Goal: Information Seeking & Learning: Learn about a topic

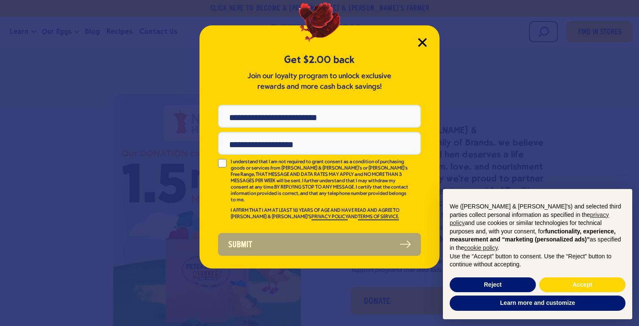
click at [424, 41] on icon "Close Modal" at bounding box center [422, 42] width 8 height 8
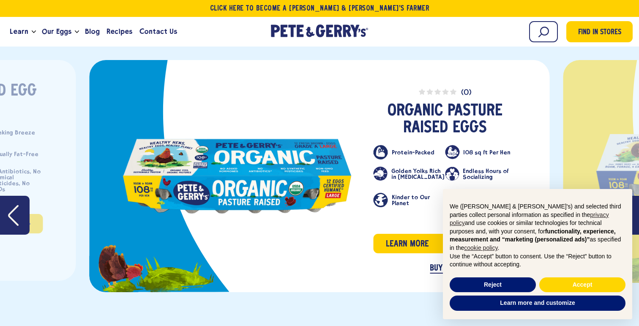
scroll to position [1428, 0]
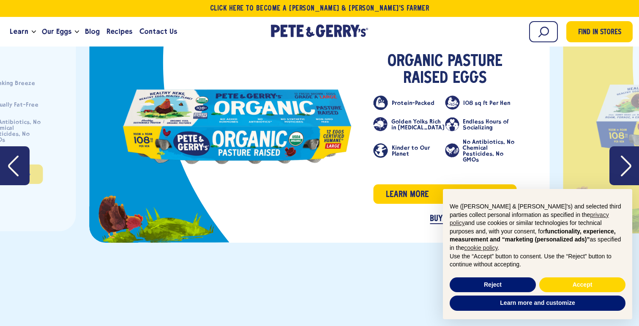
click at [623, 164] on icon "Next" at bounding box center [626, 166] width 11 height 22
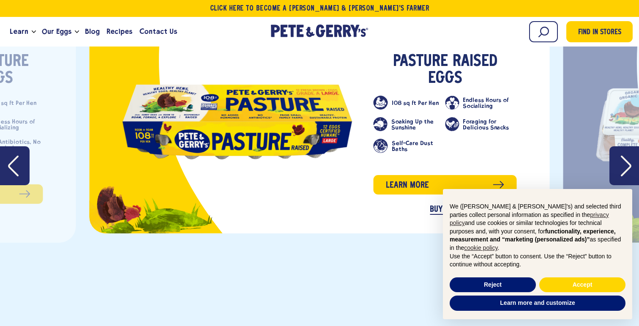
click at [623, 164] on icon "Next" at bounding box center [626, 166] width 11 height 22
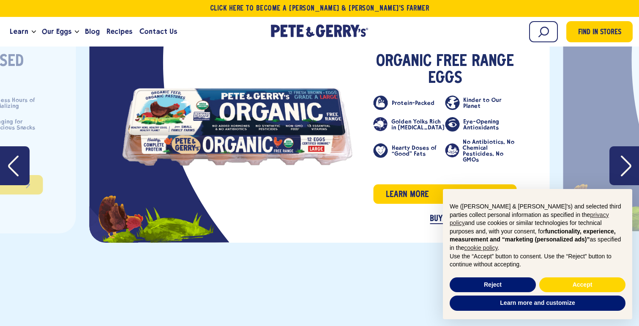
click at [623, 164] on icon "Next" at bounding box center [626, 166] width 11 height 22
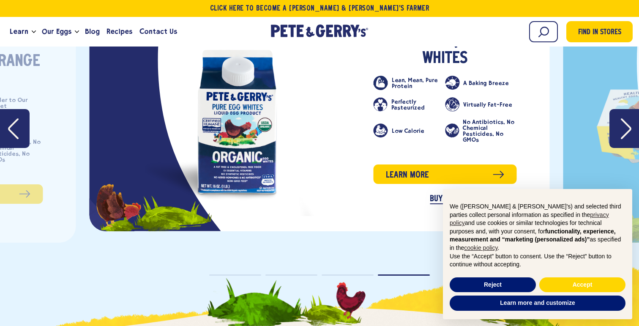
click at [625, 139] on button "Next" at bounding box center [624, 128] width 30 height 39
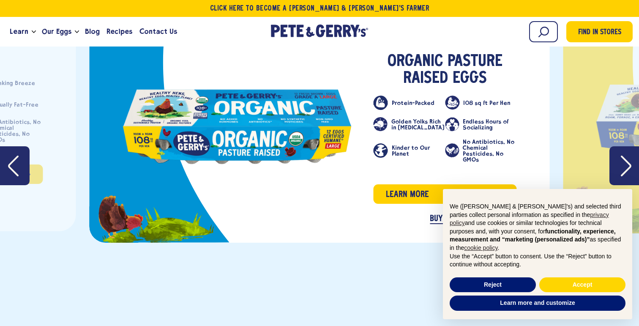
click at [621, 175] on button "Next" at bounding box center [624, 165] width 30 height 39
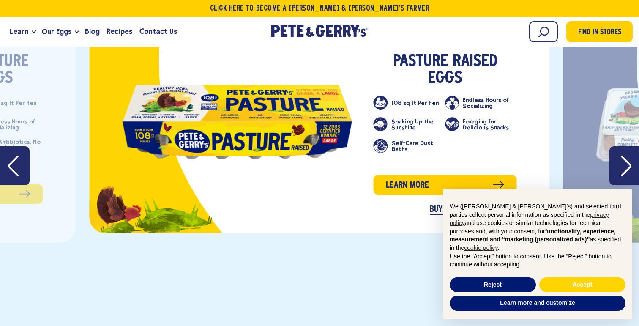
click at [8, 166] on icon "Previous" at bounding box center [13, 166] width 11 height 22
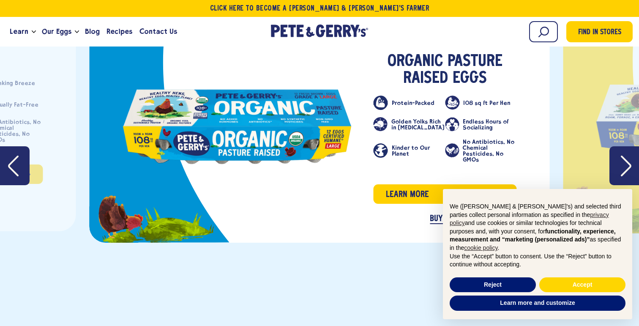
click at [623, 164] on icon "Next" at bounding box center [626, 166] width 11 height 22
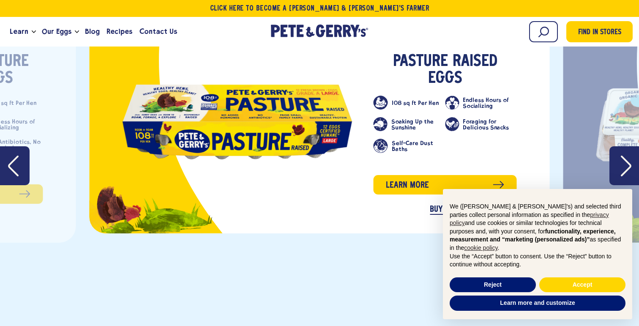
click at [14, 161] on icon "Previous" at bounding box center [13, 166] width 11 height 22
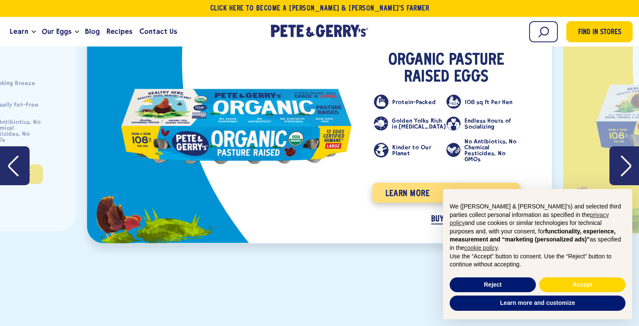
click at [422, 187] on span "Learn more" at bounding box center [407, 194] width 44 height 14
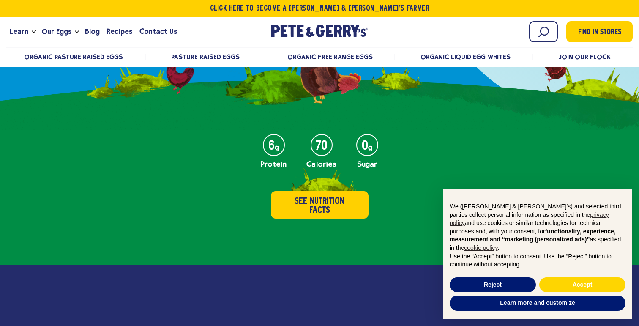
scroll to position [337, 0]
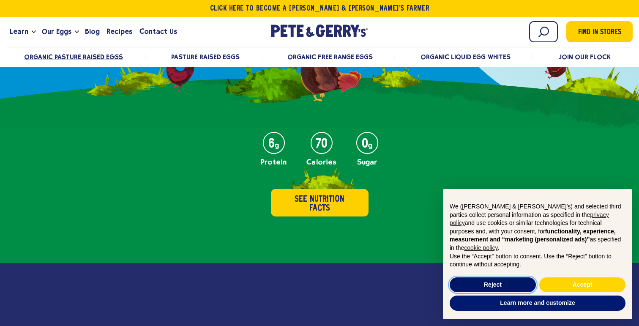
click at [496, 285] on button "Reject" at bounding box center [493, 284] width 86 height 15
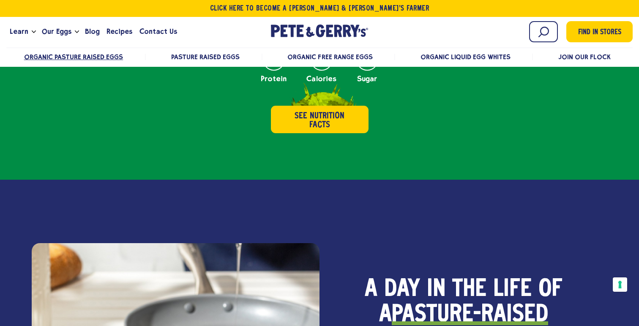
scroll to position [429, 0]
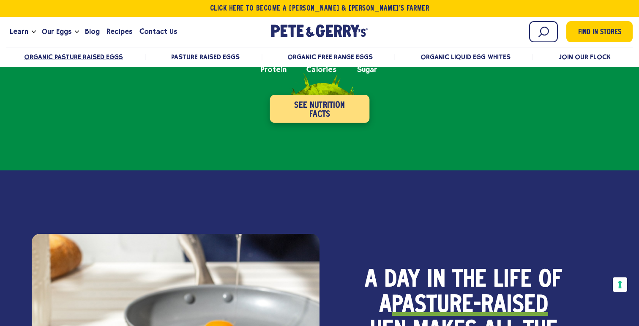
click at [283, 112] on button "See Nutrition Facts" at bounding box center [320, 109] width 100 height 28
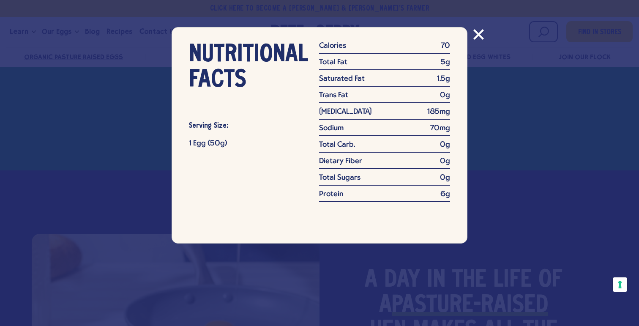
click at [476, 36] on icon "Close modal" at bounding box center [478, 34] width 9 height 9
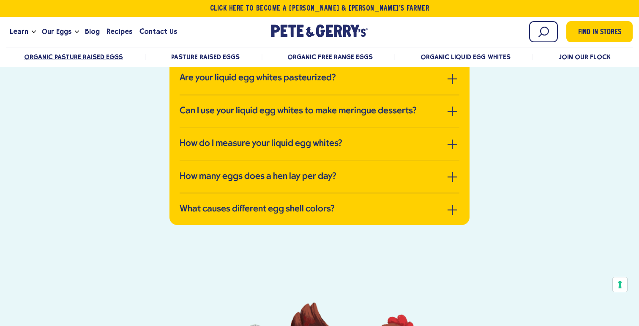
scroll to position [2060, 0]
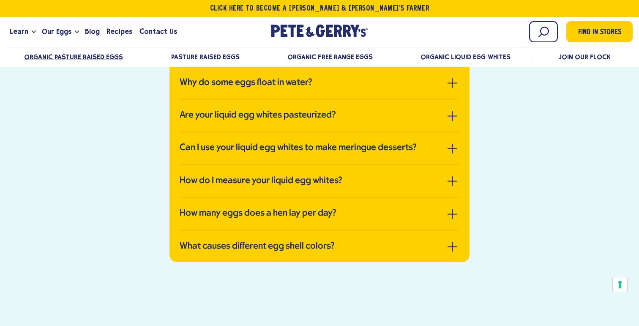
scroll to position [2003, 0]
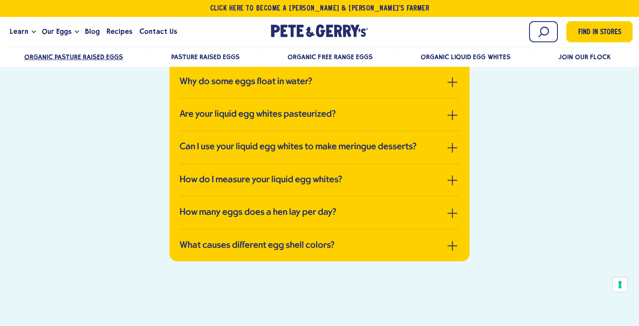
click at [388, 66] on li "What causes double yolks? Double yolks are fairly rare (about 1/1000) and doubl…" at bounding box center [320, 49] width 280 height 33
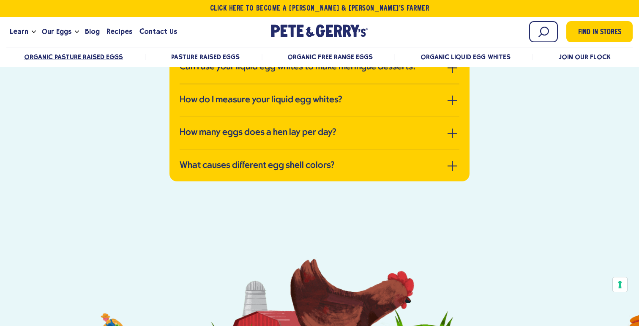
scroll to position [2091, 0]
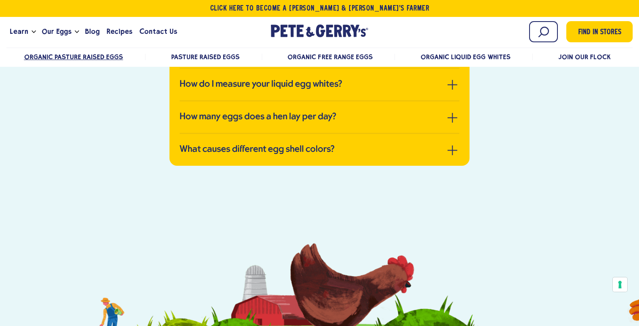
scroll to position [2017, 0]
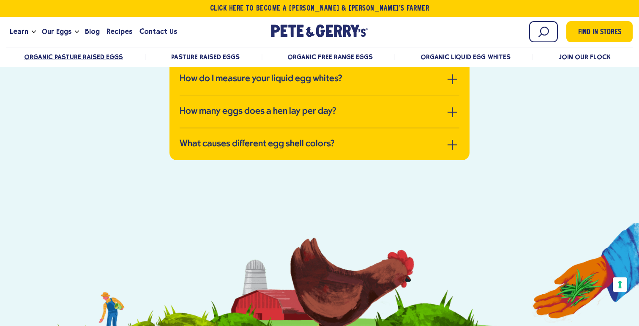
click at [324, 19] on h3 "Are your liquid egg whites pasteurized?" at bounding box center [258, 13] width 156 height 11
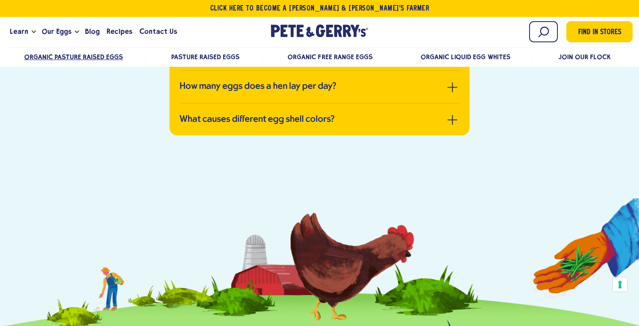
scroll to position [2025, 0]
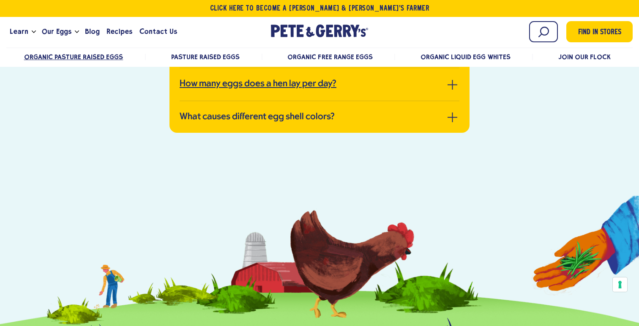
click at [291, 90] on h3 "How many eggs does a hen lay per day?" at bounding box center [258, 84] width 157 height 11
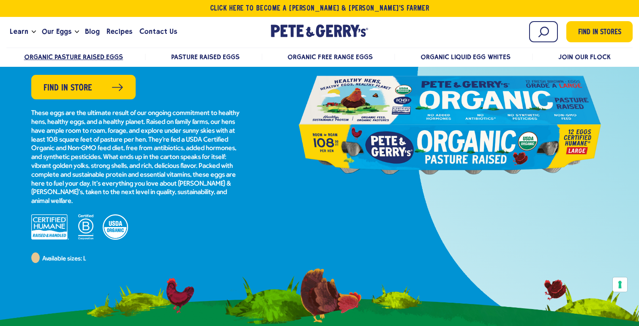
scroll to position [0, 0]
